Goal: Task Accomplishment & Management: Complete application form

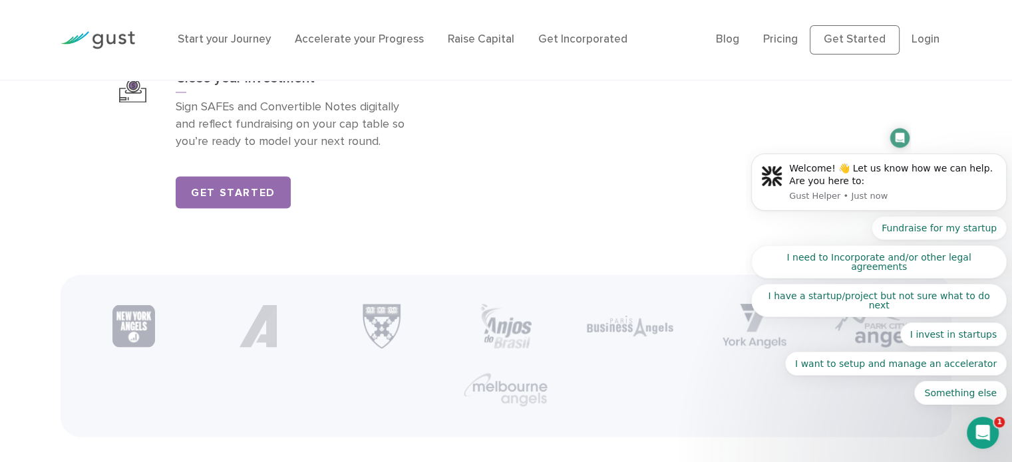
click at [861, 52] on body "Welcome! 👋 Let us know how we can help. Are you here to: Gust Helper • Just now…" at bounding box center [878, 205] width 255 height 431
click at [841, 34] on body "Welcome! 👋 Let us know how we can help. Are you here to: Gust Helper • Just now…" at bounding box center [878, 205] width 255 height 431
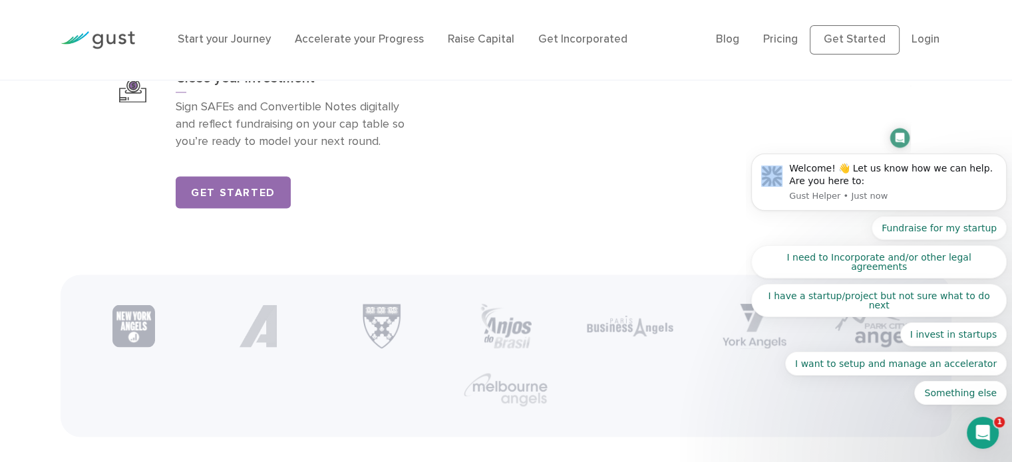
click at [841, 34] on body "Welcome! 👋 Let us know how we can help. Are you here to: Gust Helper • Just now…" at bounding box center [878, 205] width 255 height 431
drag, startPoint x: 864, startPoint y: 37, endPoint x: 259, endPoint y: 180, distance: 622.2
click html "Welcome! 👋 Let us know how we can help. Are you here to: Gust Helper • Just now…"
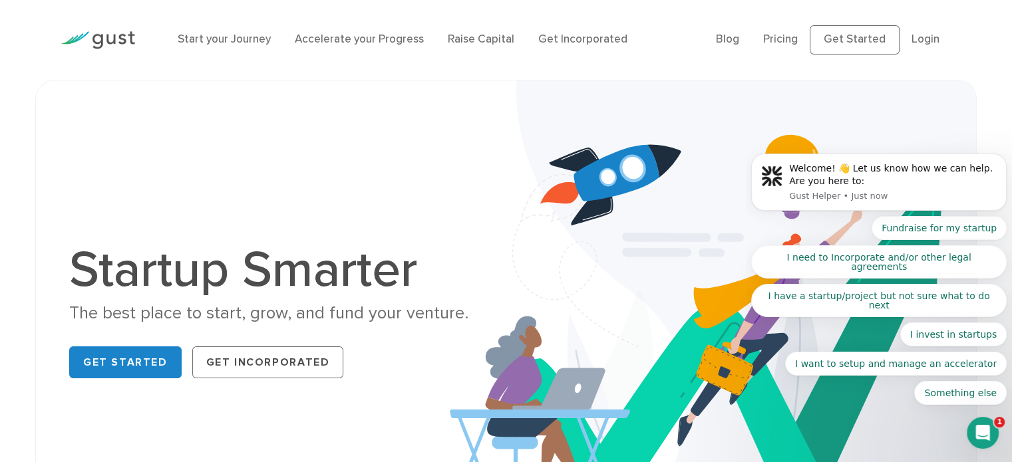
click at [418, 204] on div "Startup Smarter The best place to start, grow, and fund your venture. Get Start…" at bounding box center [505, 315] width 893 height 402
click at [109, 42] on img at bounding box center [98, 40] width 75 height 18
click at [221, 41] on link "Start your Journey" at bounding box center [224, 39] width 93 height 13
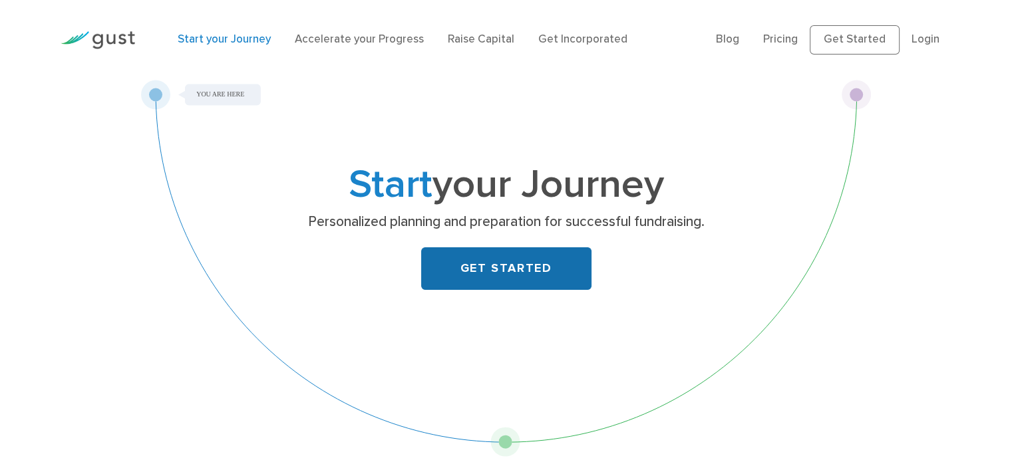
click at [489, 272] on link "GET STARTED" at bounding box center [506, 268] width 170 height 43
